Goal: Task Accomplishment & Management: Manage account settings

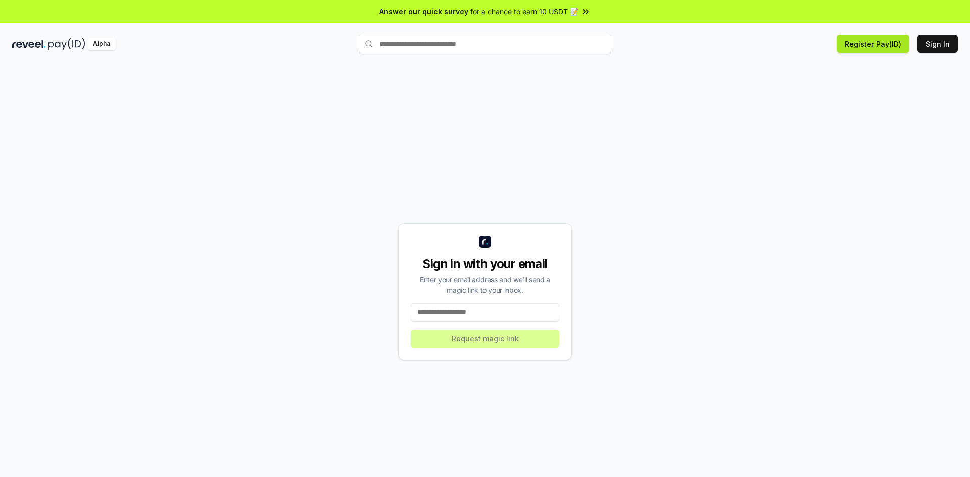
click at [871, 42] on button "Register Pay(ID)" at bounding box center [872, 44] width 73 height 18
click at [872, 448] on div "Connect your wallet to Register a Pay(ID)" at bounding box center [860, 448] width 135 height 10
click at [933, 45] on button "Sign In" at bounding box center [937, 44] width 40 height 18
click at [500, 315] on input at bounding box center [485, 312] width 148 height 18
click at [35, 51] on div "Alpha Register Pay(ID) Sign In" at bounding box center [485, 44] width 970 height 26
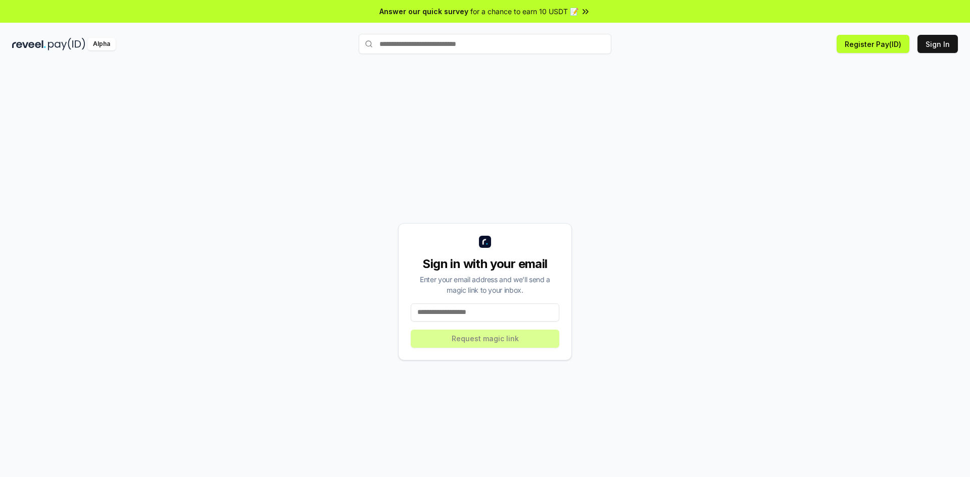
click at [35, 46] on img at bounding box center [29, 44] width 34 height 13
click at [35, 39] on img at bounding box center [29, 44] width 34 height 13
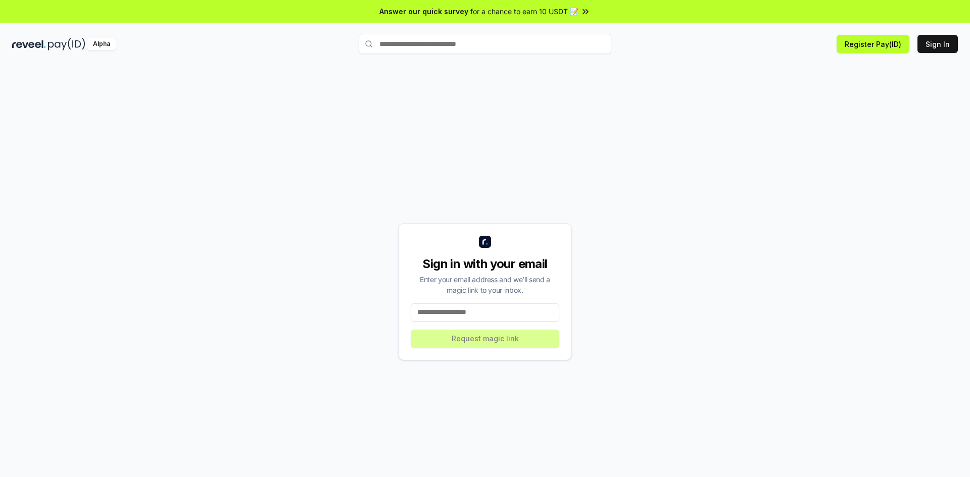
click at [69, 43] on img at bounding box center [66, 44] width 37 height 13
click at [494, 307] on input at bounding box center [485, 312] width 148 height 18
click at [503, 335] on div "**********" at bounding box center [485, 291] width 174 height 137
click at [503, 341] on div "**********" at bounding box center [485, 291] width 174 height 137
click at [510, 314] on input "**********" at bounding box center [485, 312] width 148 height 18
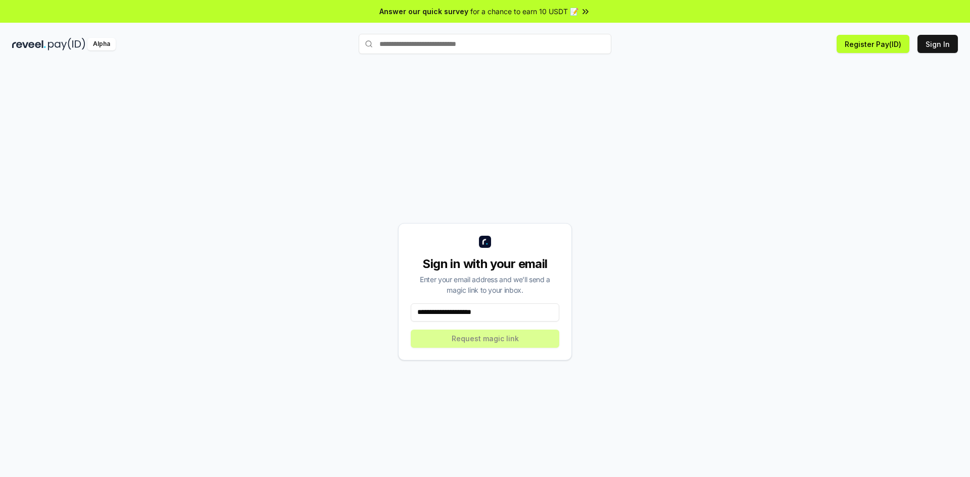
click at [486, 309] on input "**********" at bounding box center [485, 312] width 148 height 18
type input "**********"
click at [500, 337] on button "Request magic link" at bounding box center [485, 339] width 148 height 18
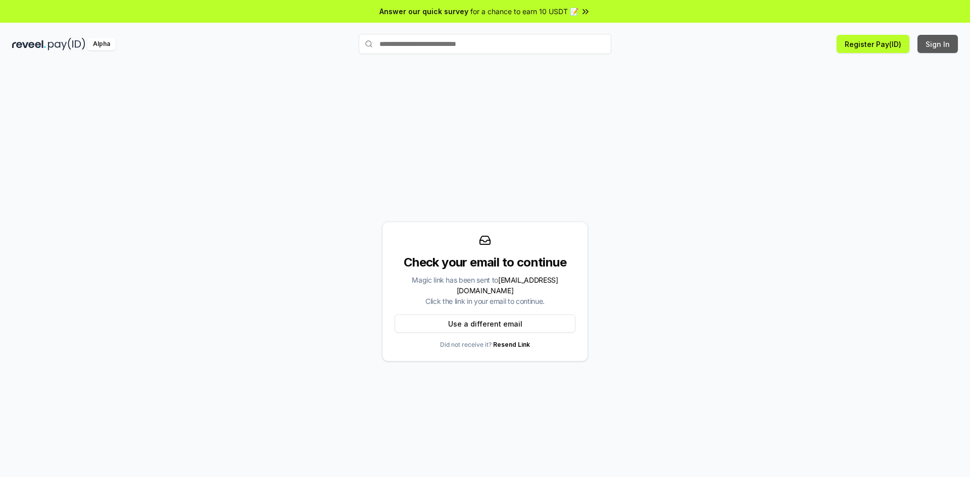
click at [932, 45] on button "Sign In" at bounding box center [937, 44] width 40 height 18
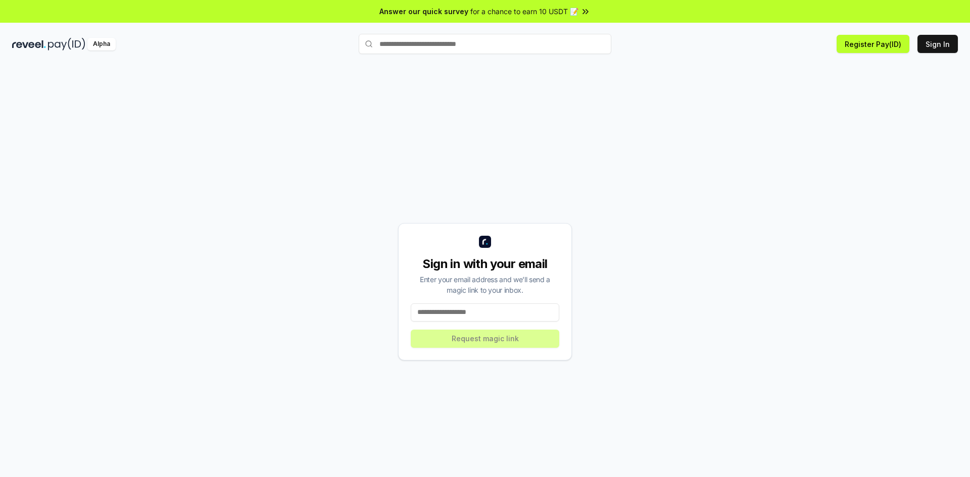
click at [484, 314] on input at bounding box center [485, 312] width 148 height 18
click at [105, 48] on div "Alpha" at bounding box center [101, 44] width 28 height 13
click at [103, 47] on div "Alpha" at bounding box center [101, 44] width 28 height 13
click at [46, 40] on div "Alpha" at bounding box center [169, 44] width 315 height 13
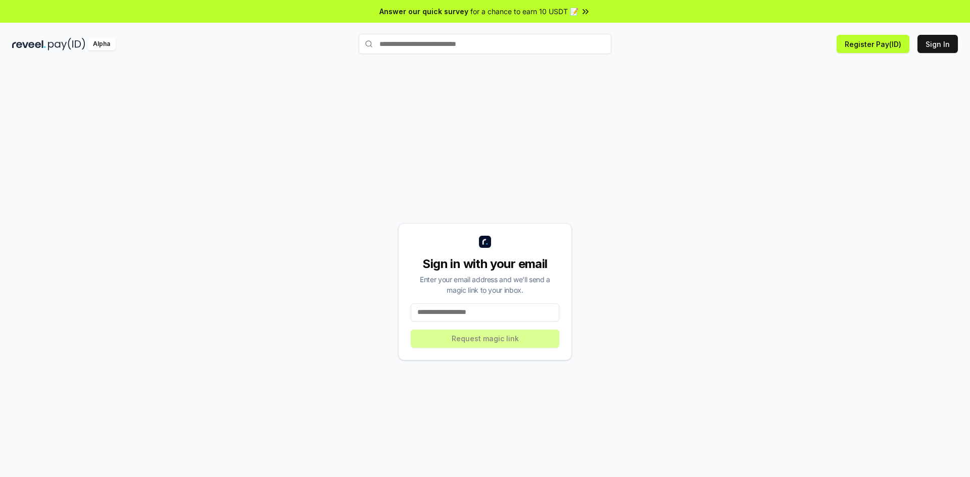
click at [46, 40] on div "Alpha" at bounding box center [169, 44] width 315 height 13
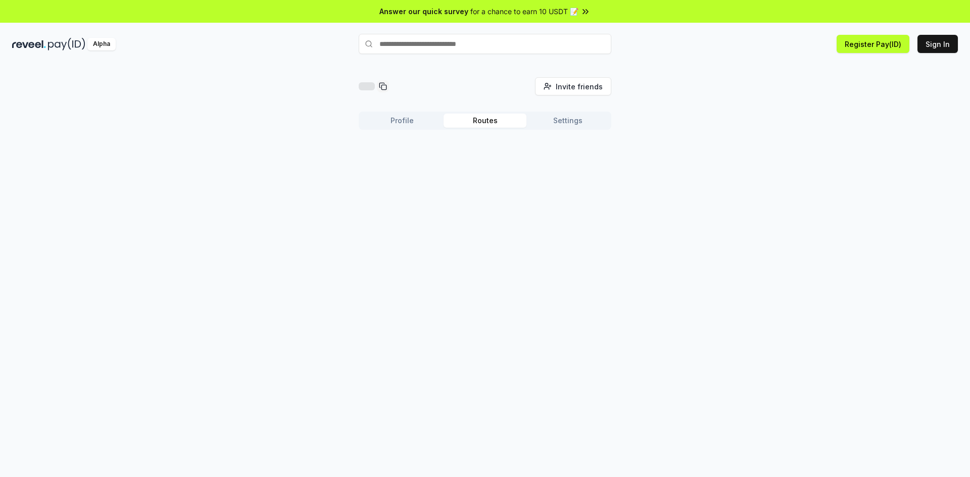
click at [485, 122] on button "Routes" at bounding box center [484, 121] width 83 height 14
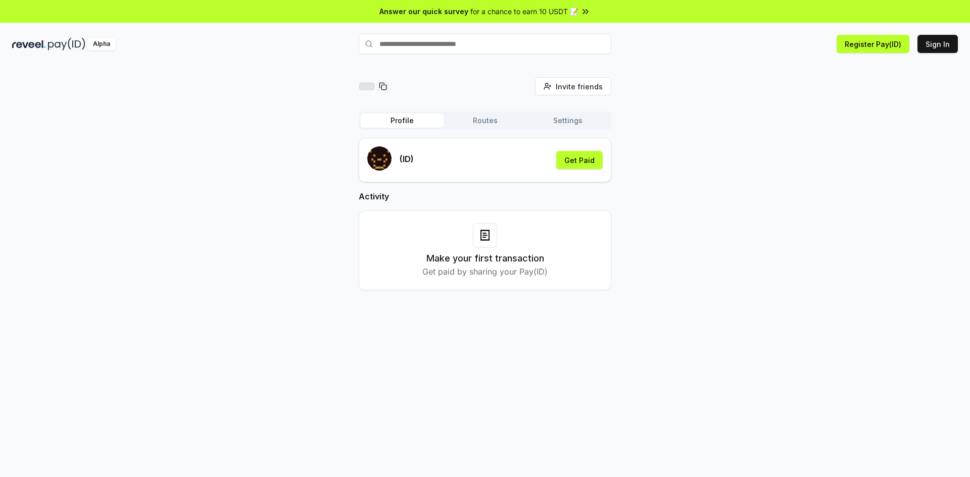
click at [411, 125] on button "Profile" at bounding box center [402, 121] width 83 height 14
click at [461, 122] on button "Routes" at bounding box center [484, 121] width 83 height 14
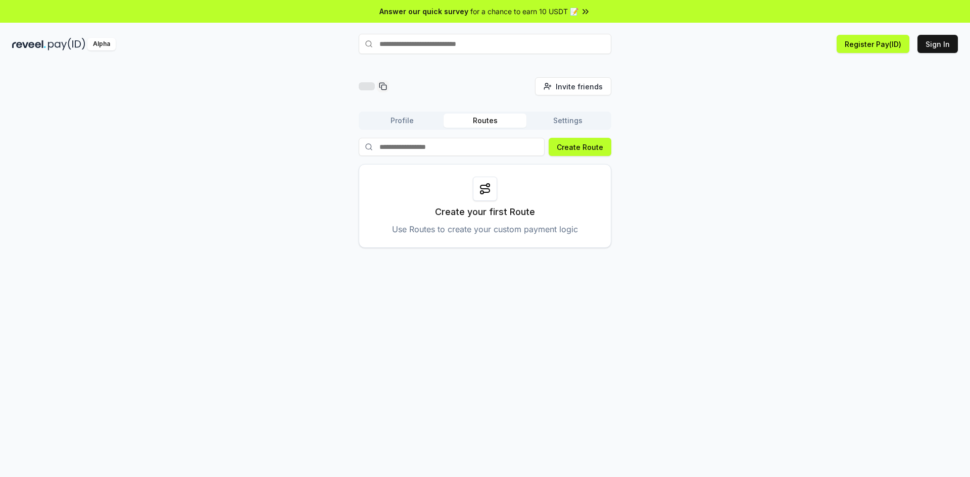
click at [491, 212] on p "Create your first Route" at bounding box center [485, 212] width 100 height 14
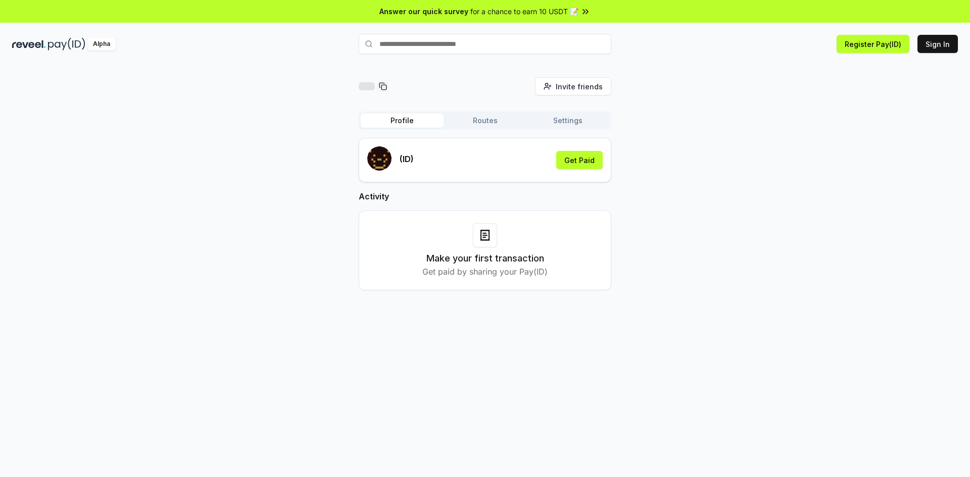
click at [414, 116] on button "Profile" at bounding box center [402, 121] width 83 height 14
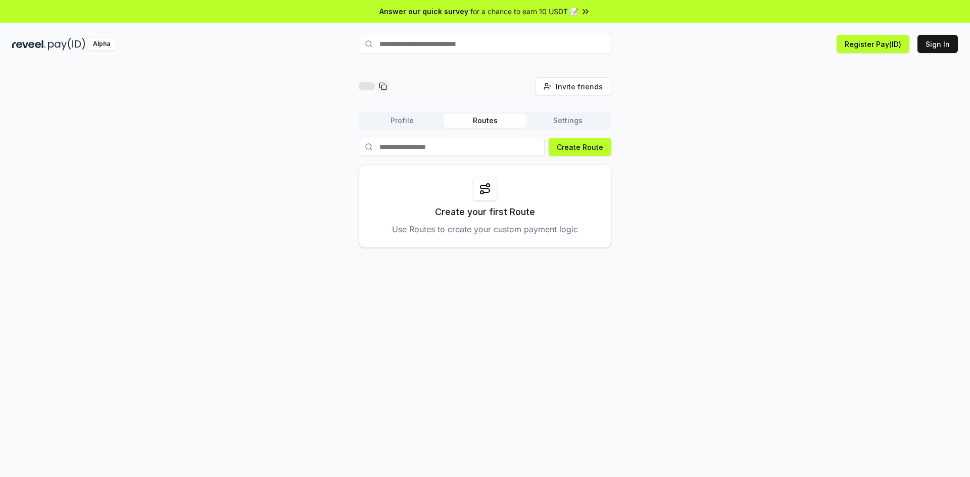
click at [473, 114] on button "Routes" at bounding box center [484, 121] width 83 height 14
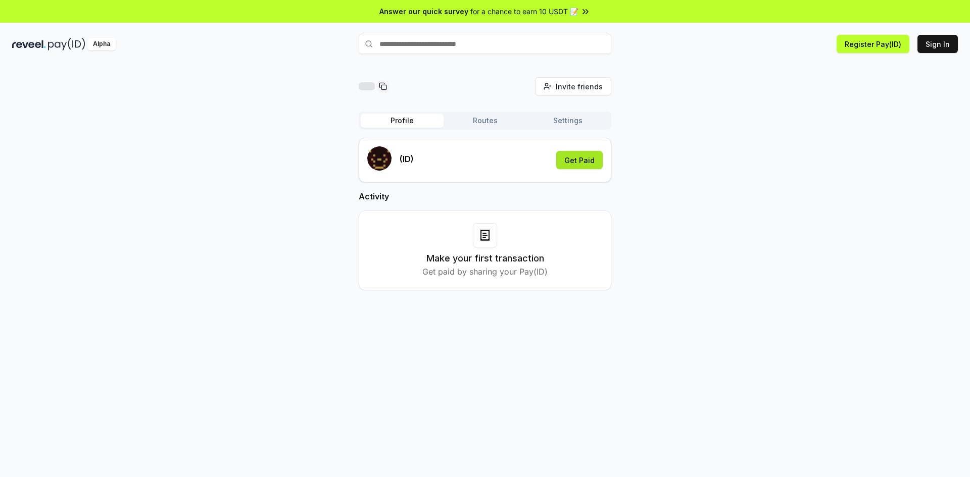
click at [581, 162] on button "Get Paid" at bounding box center [579, 160] width 46 height 18
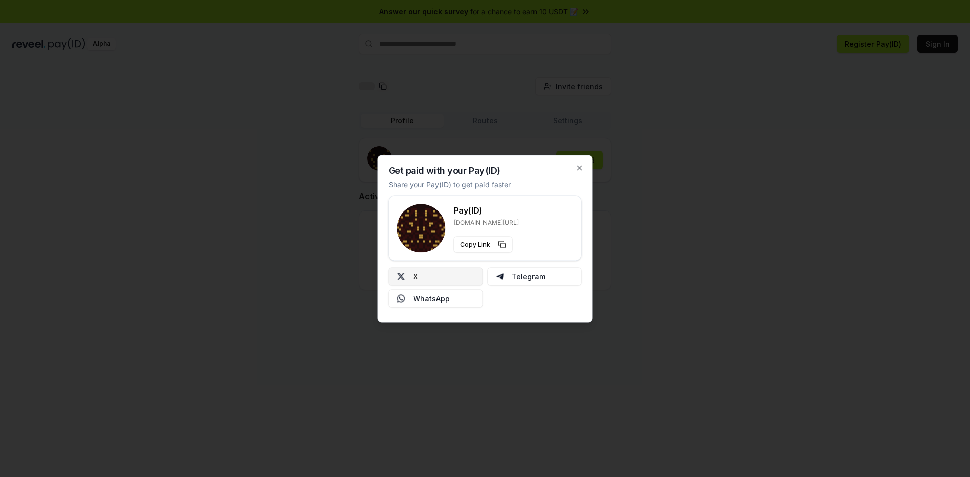
click at [436, 279] on button "X" at bounding box center [435, 276] width 95 height 18
click at [579, 165] on icon "button" at bounding box center [580, 168] width 8 height 8
